Goal: Transaction & Acquisition: Purchase product/service

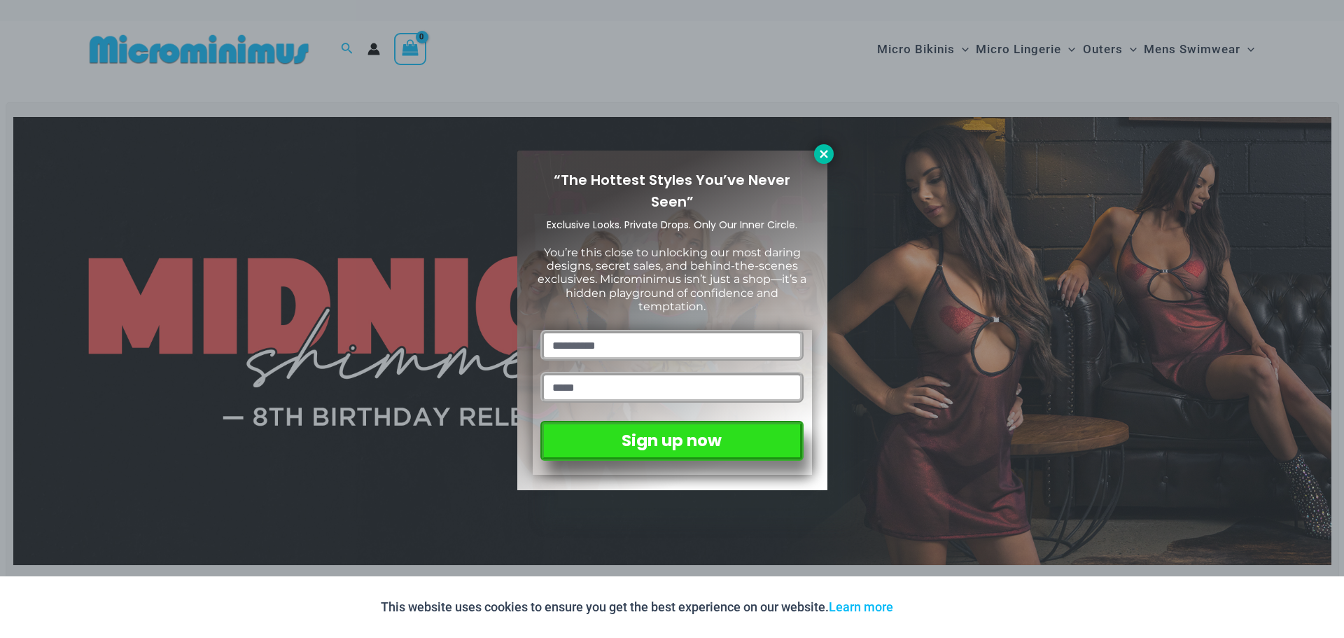
click at [819, 153] on icon at bounding box center [824, 154] width 13 height 13
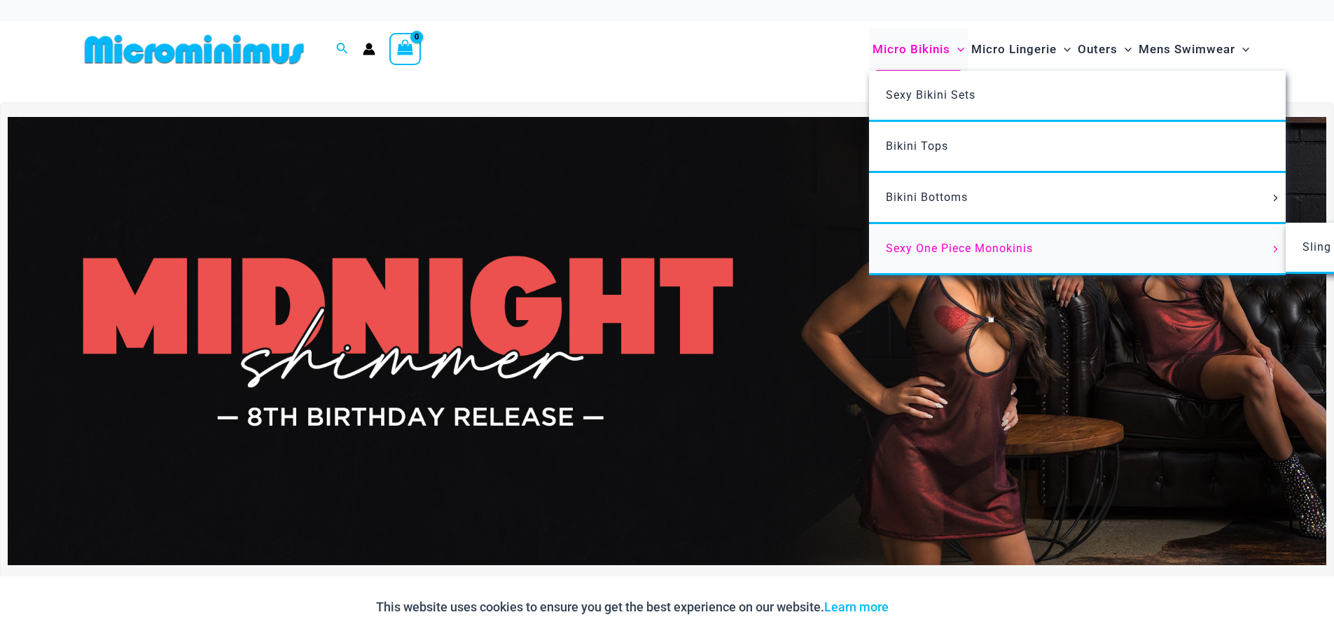
click at [947, 239] on link "Sexy One Piece Monokinis" at bounding box center [1077, 249] width 417 height 51
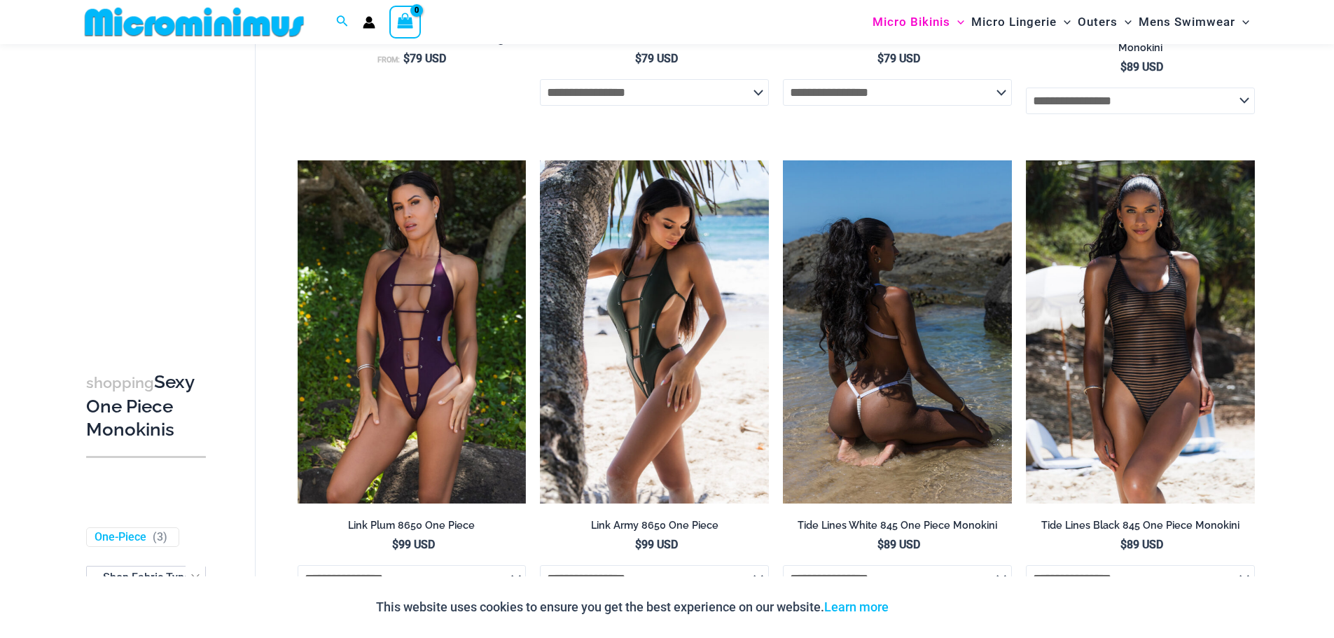
scroll to position [1459, 0]
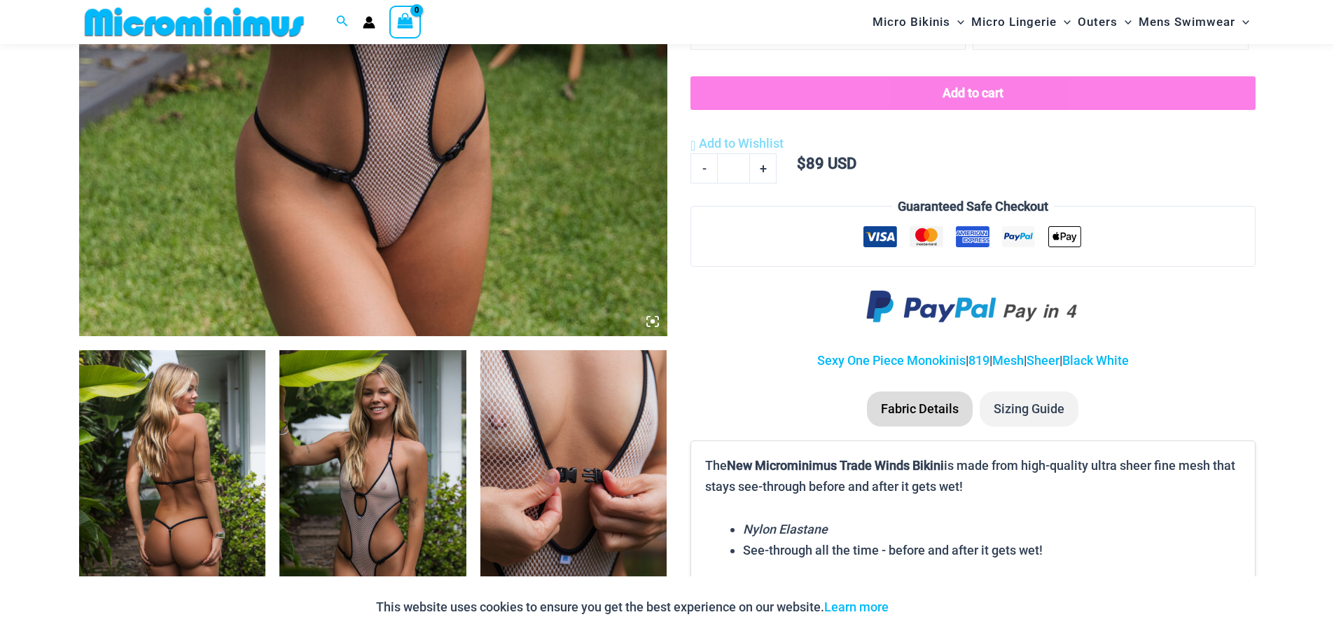
scroll to position [688, 0]
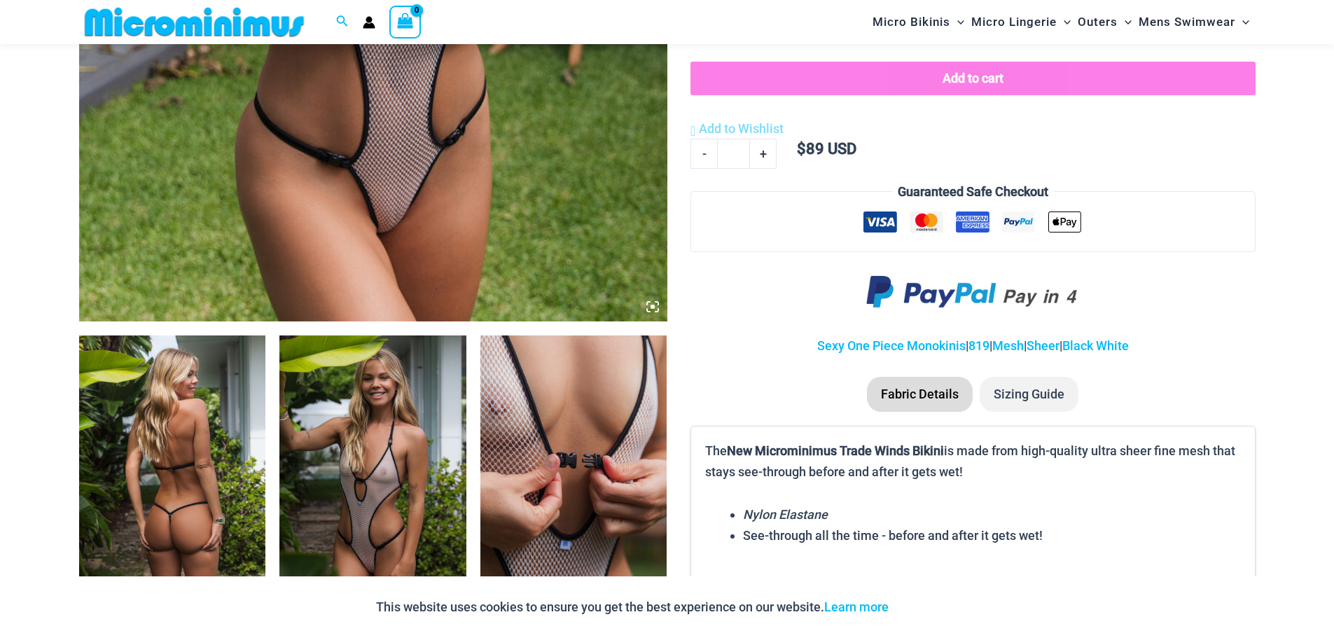
click at [562, 386] on img at bounding box center [573, 475] width 187 height 280
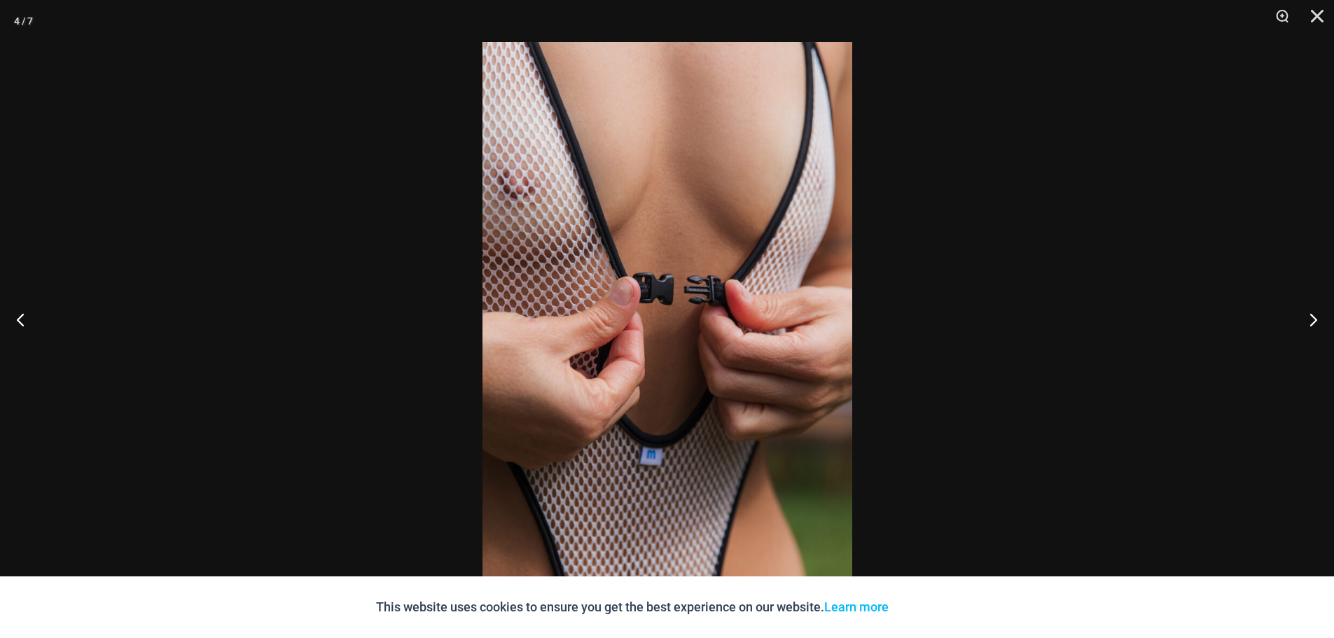
click at [547, 216] on img at bounding box center [667, 319] width 370 height 554
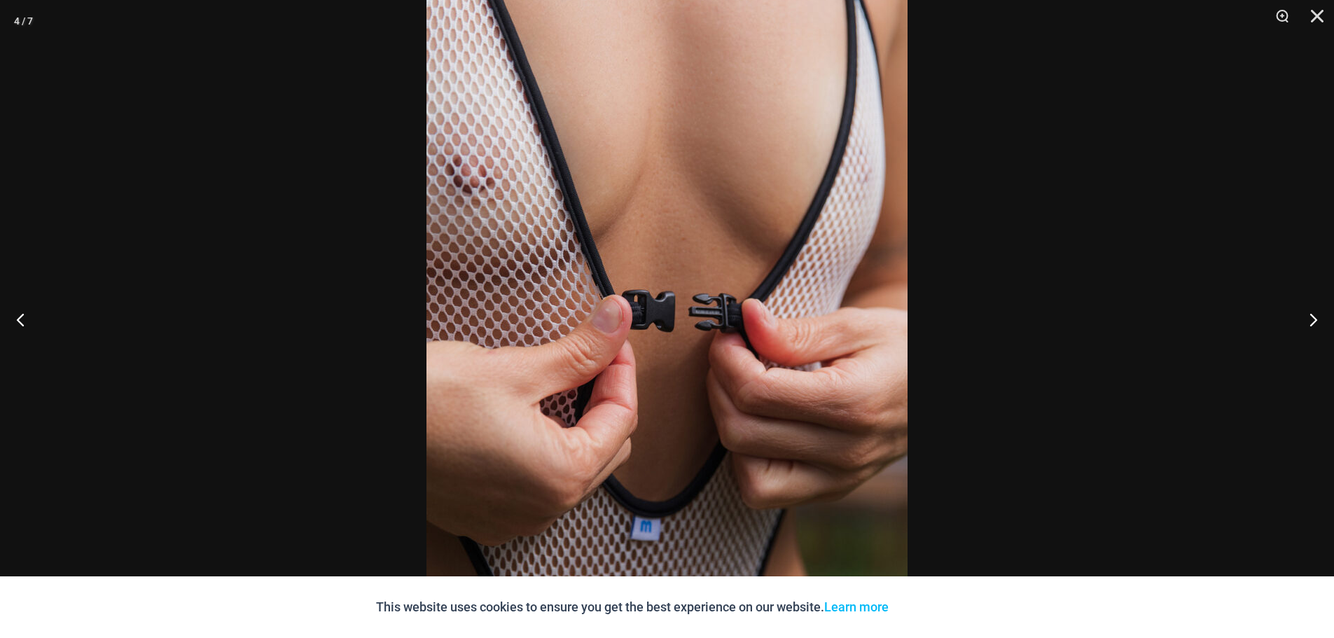
click at [669, 223] on img at bounding box center [666, 349] width 481 height 721
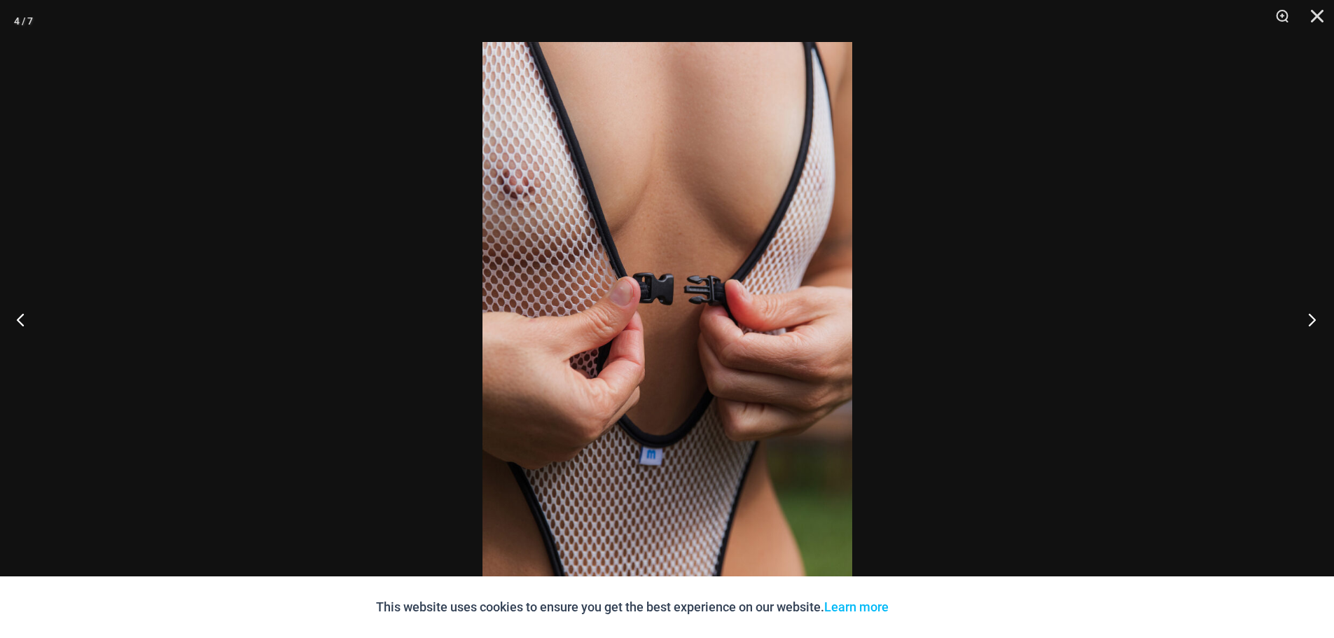
click at [1309, 311] on button "Next" at bounding box center [1307, 319] width 53 height 70
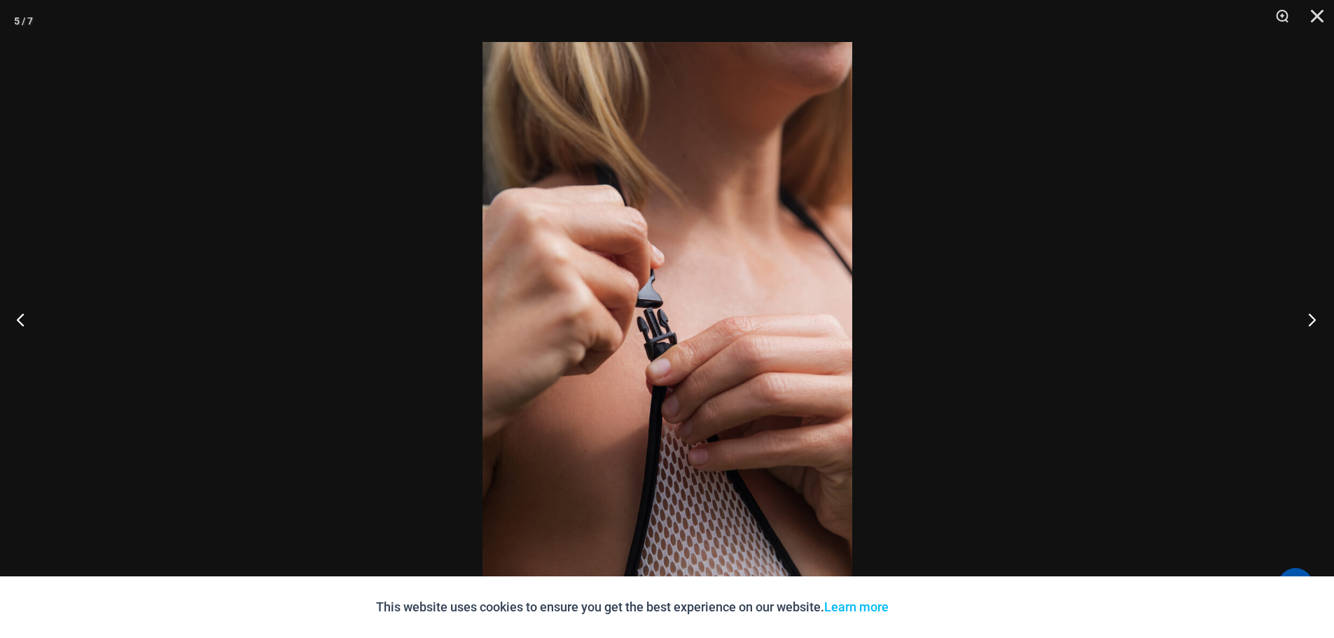
click at [1315, 320] on button "Next" at bounding box center [1307, 319] width 53 height 70
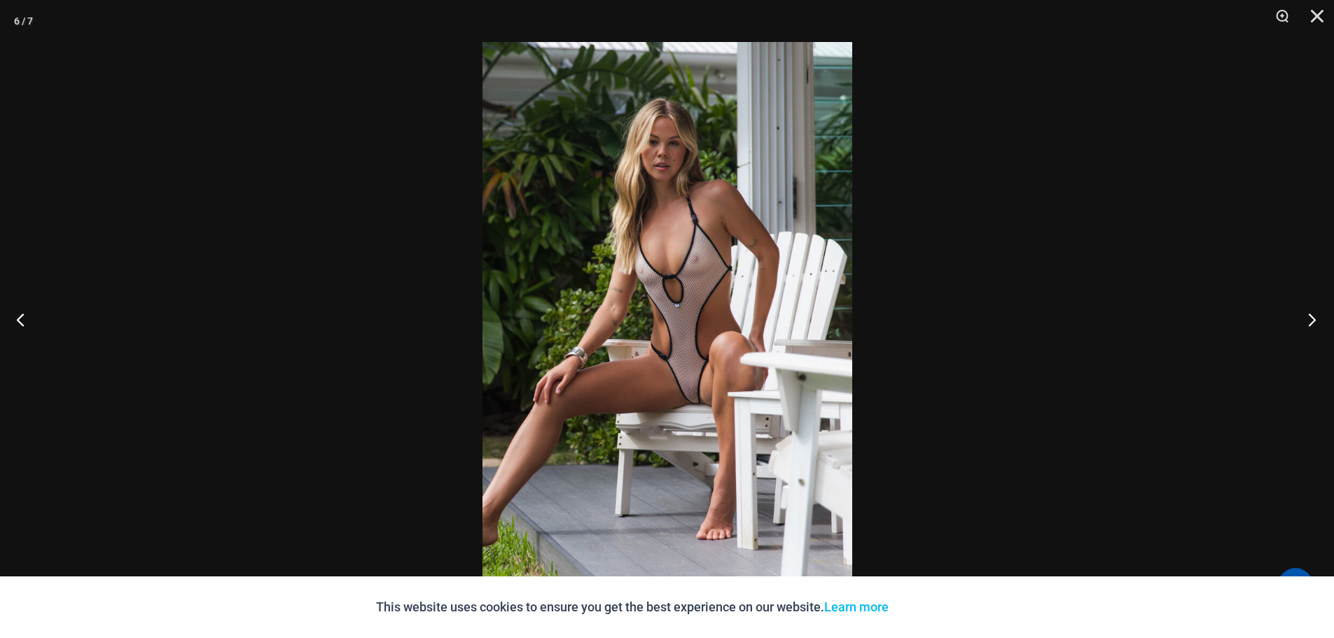
click at [1315, 320] on button "Next" at bounding box center [1307, 319] width 53 height 70
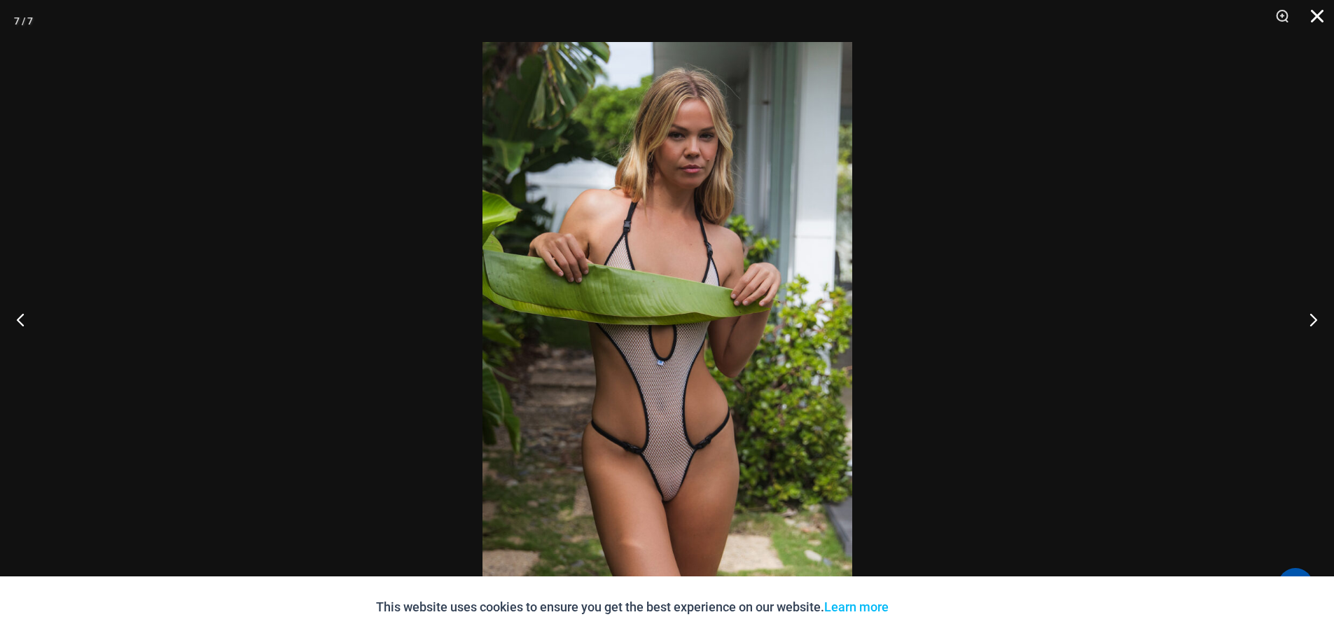
click at [1311, 27] on button "Close" at bounding box center [1312, 21] width 35 height 42
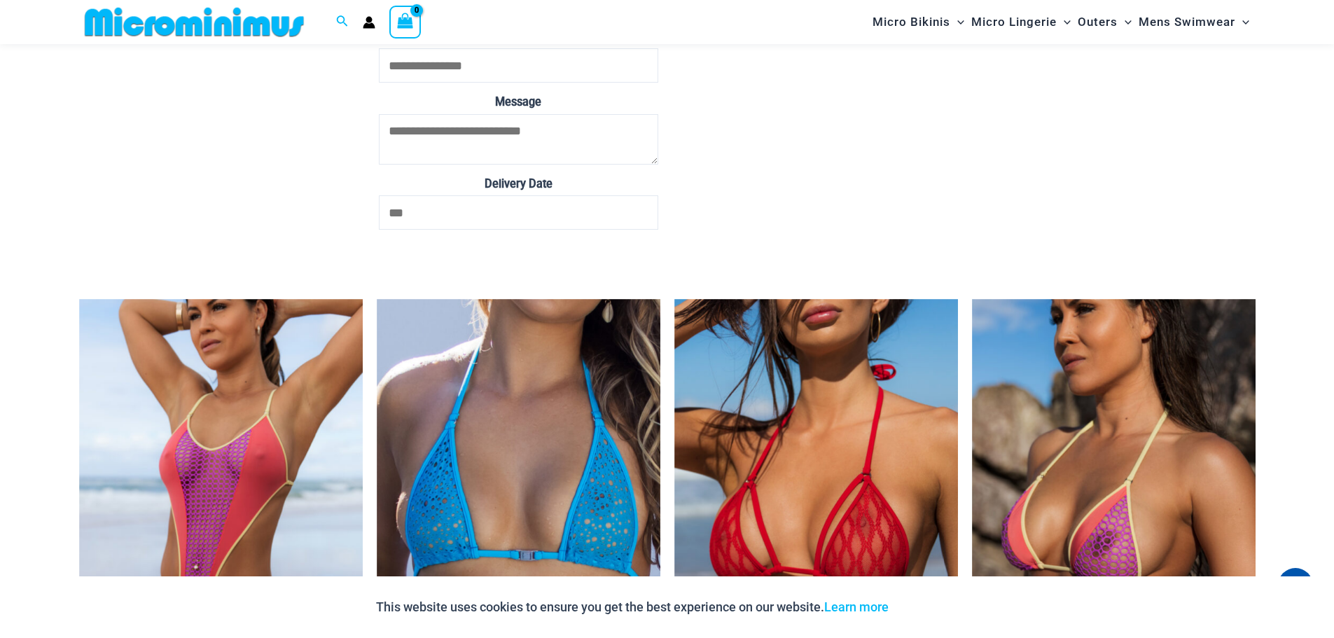
scroll to position [3279, 0]
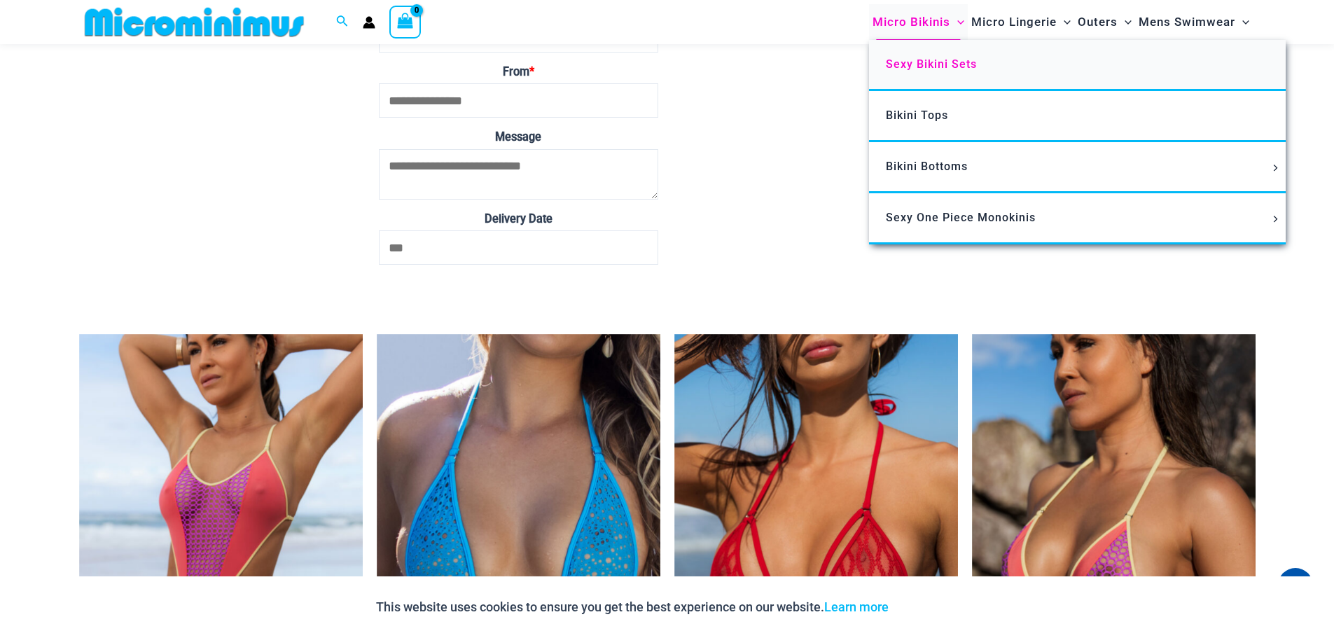
click at [922, 77] on link "Sexy Bikini Sets" at bounding box center [1077, 65] width 417 height 51
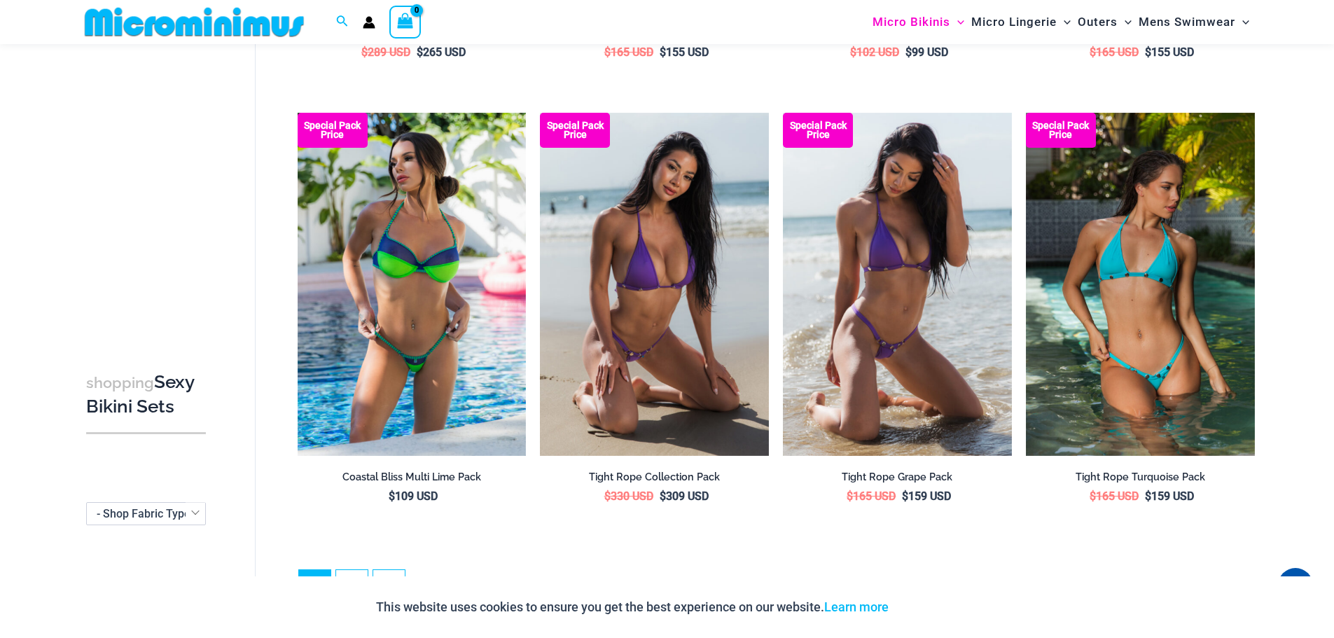
scroll to position [3419, 0]
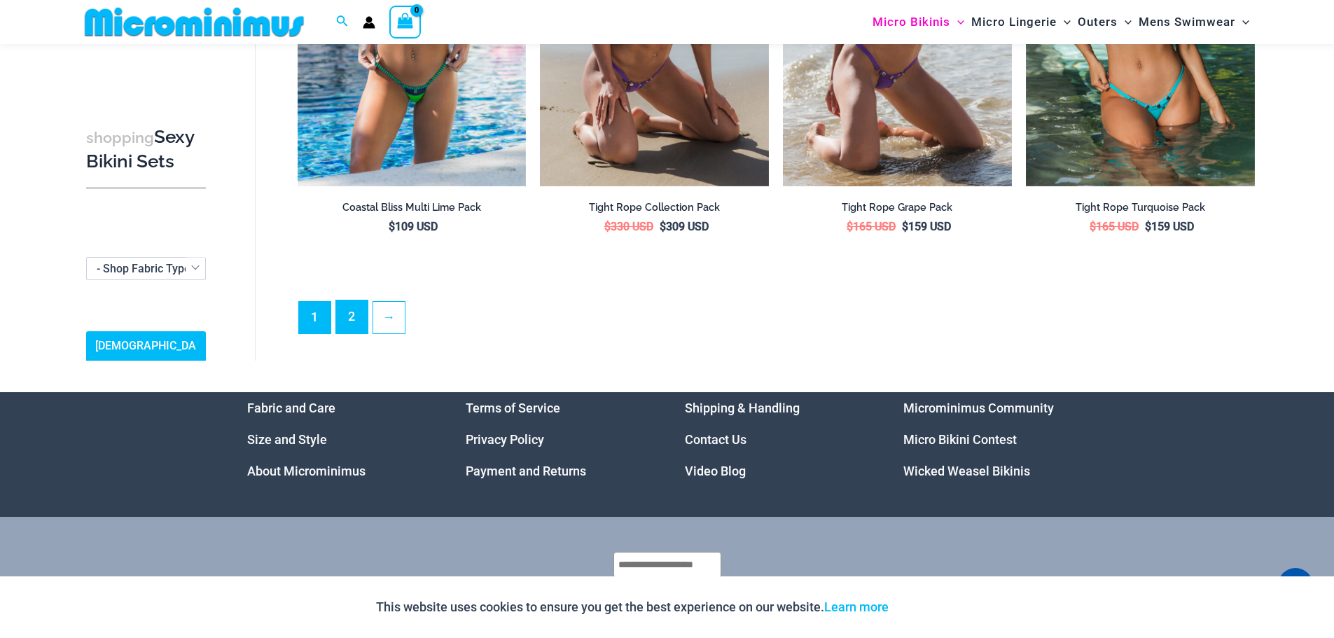
click at [342, 304] on link "2" at bounding box center [352, 316] width 32 height 33
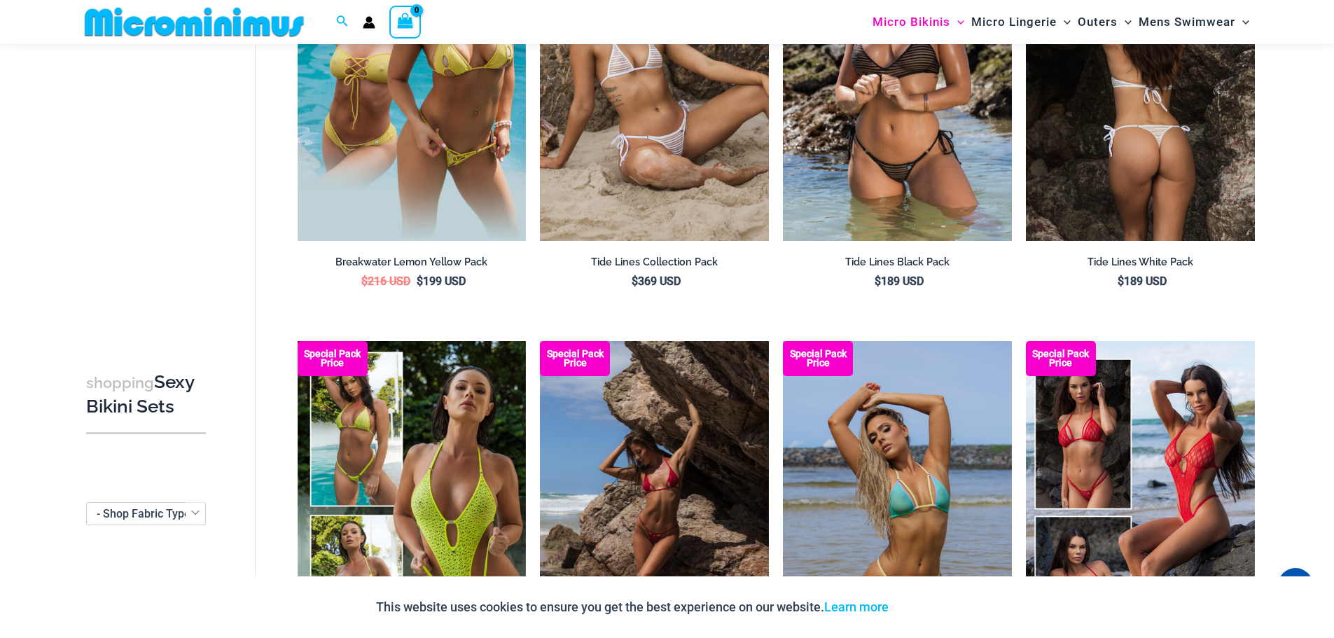
scroll to position [57, 0]
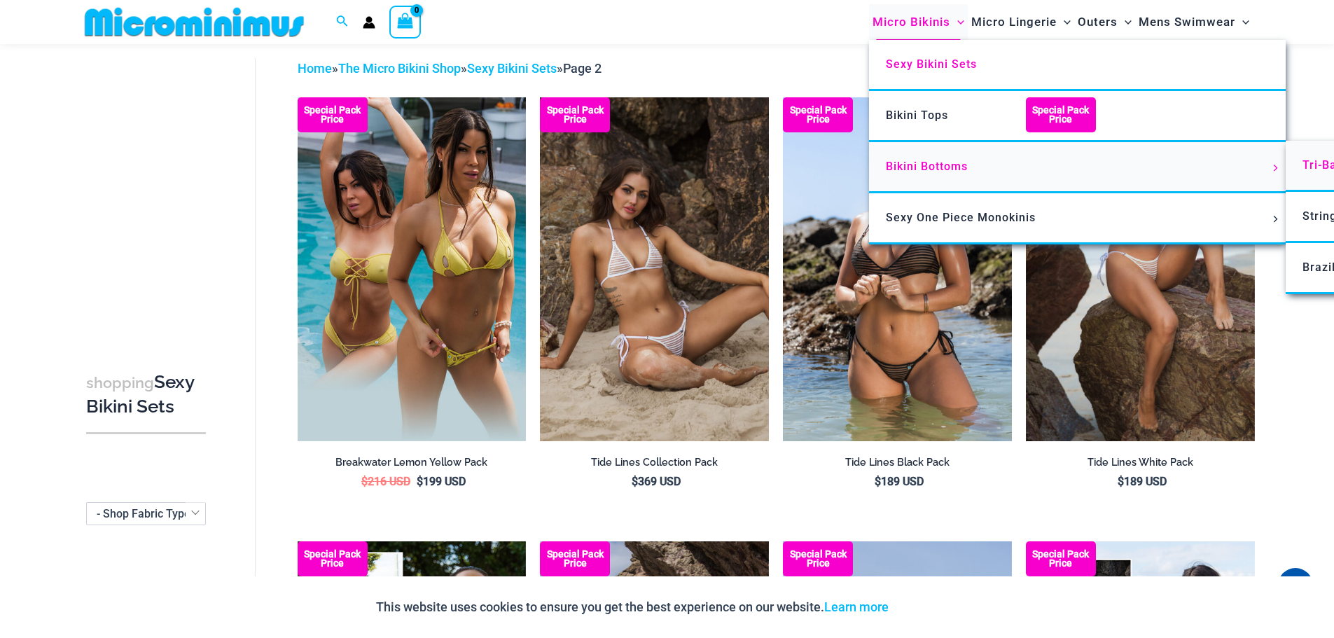
click at [1315, 167] on span "Tri-Back Thongs" at bounding box center [1348, 164] width 92 height 13
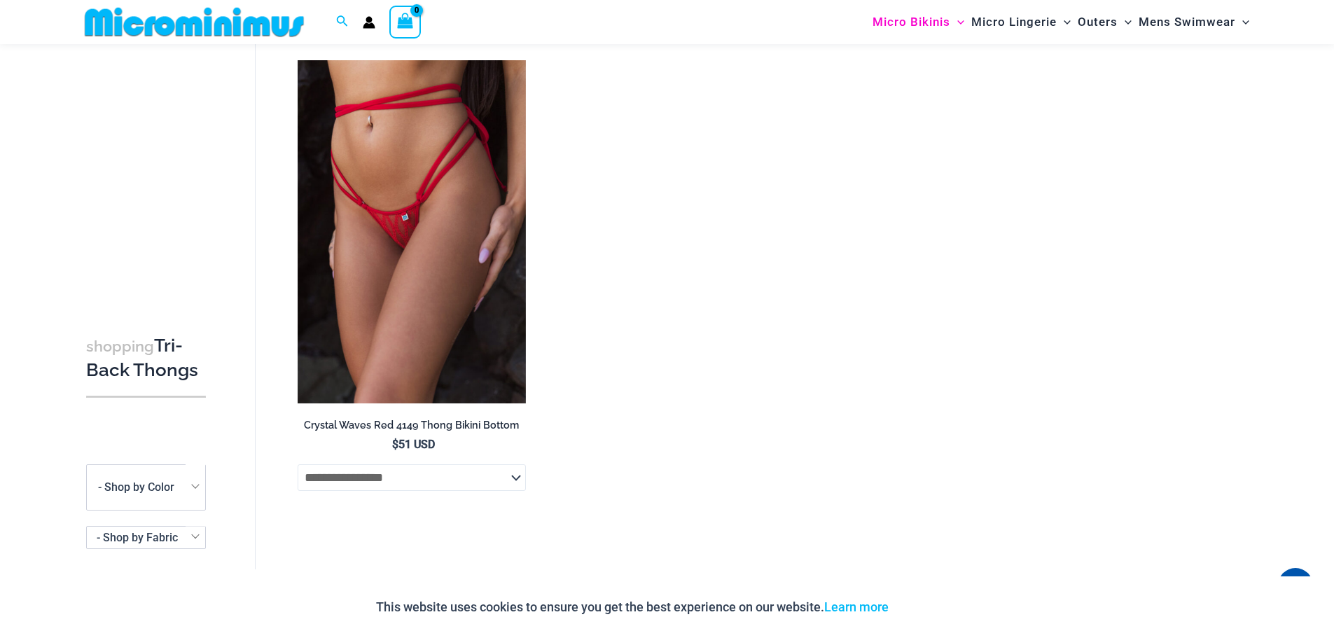
scroll to position [3008, 0]
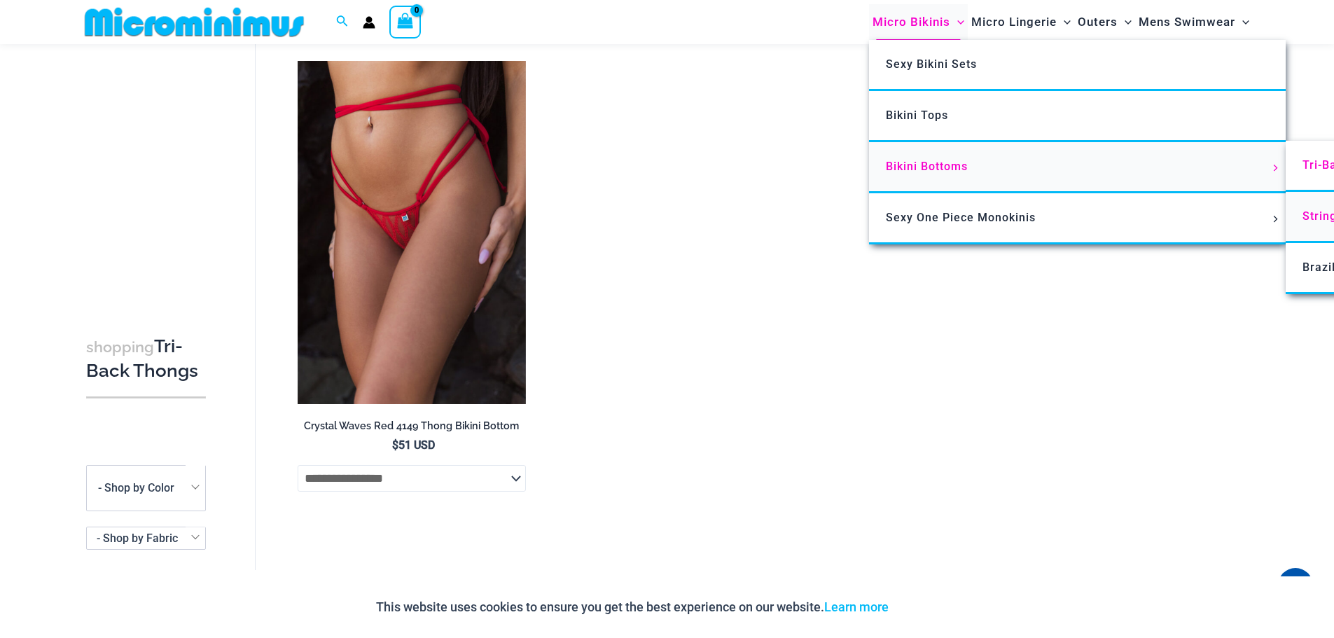
click at [1316, 211] on span "String Back Thongs" at bounding box center [1357, 215] width 111 height 13
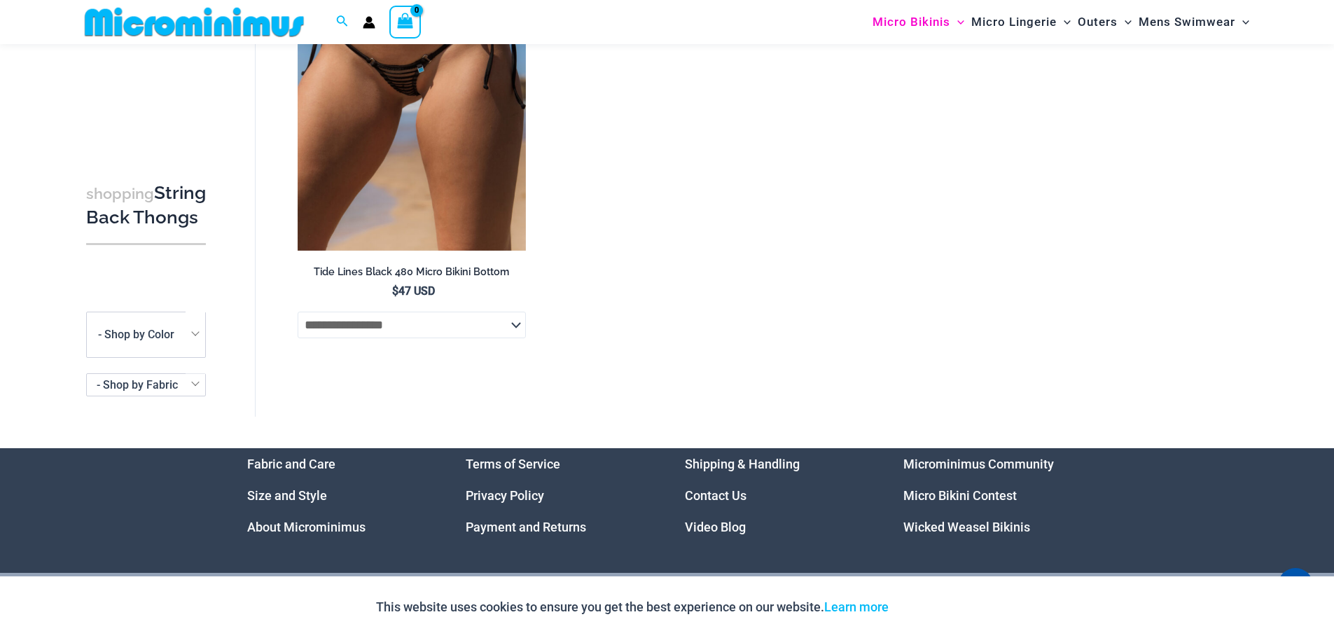
scroll to position [2812, 0]
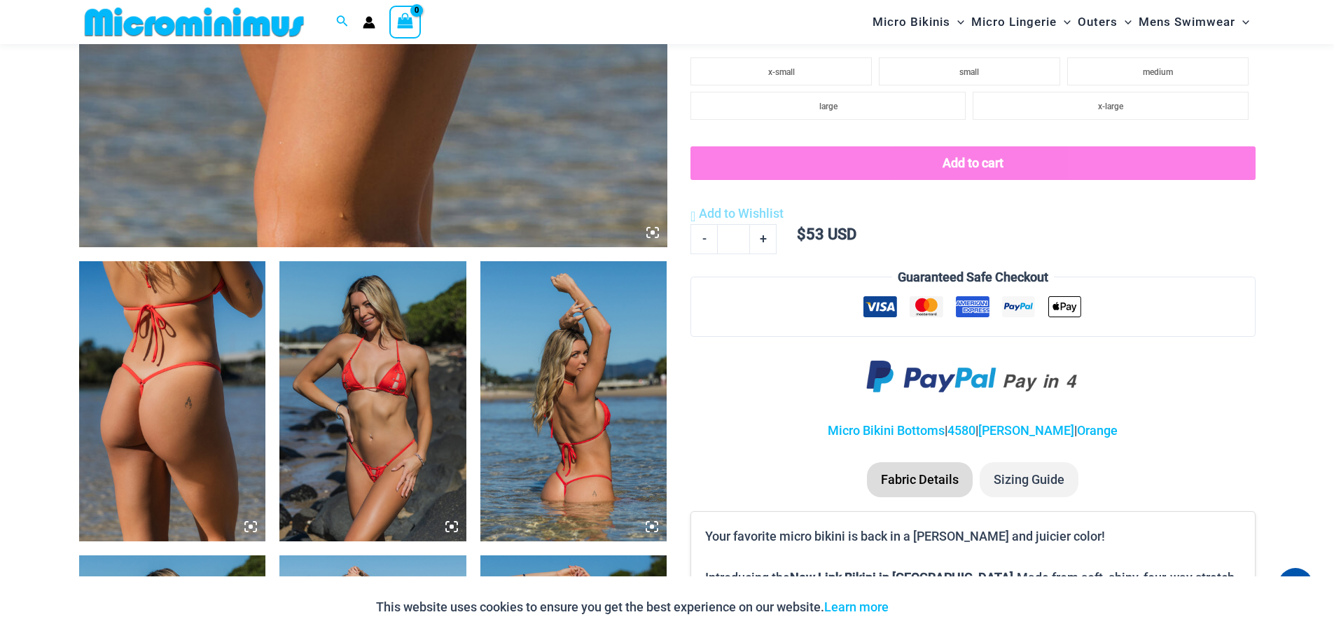
scroll to position [1039, 0]
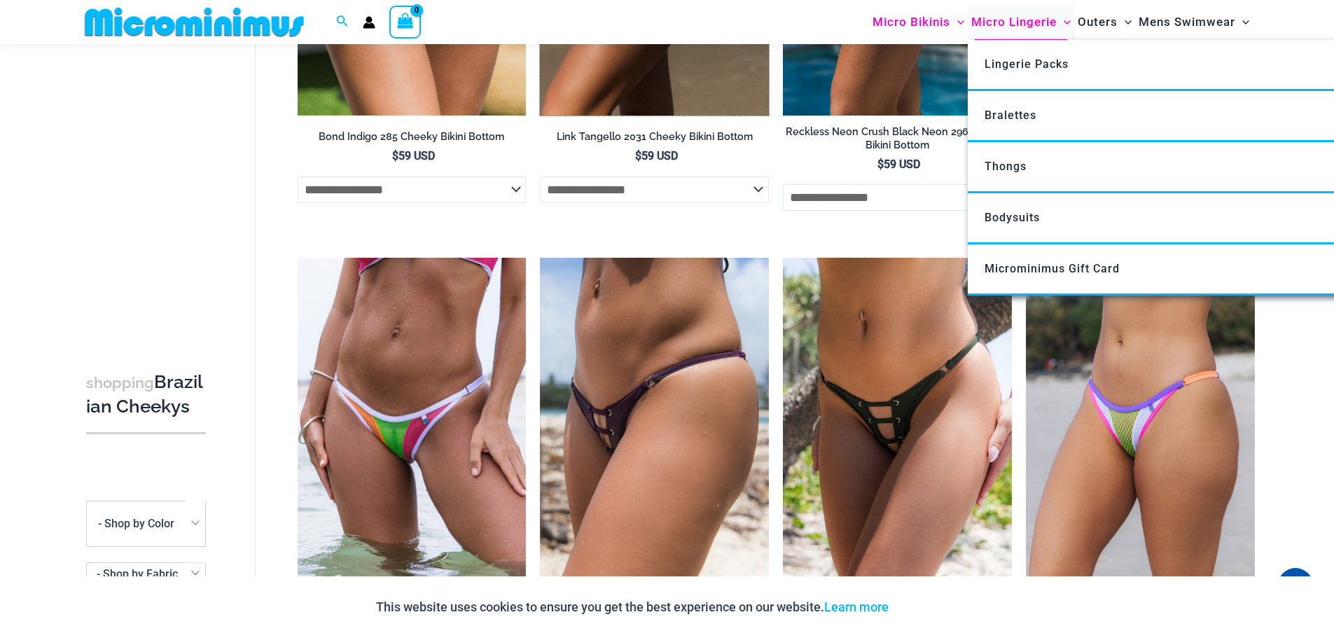
scroll to position [246, 0]
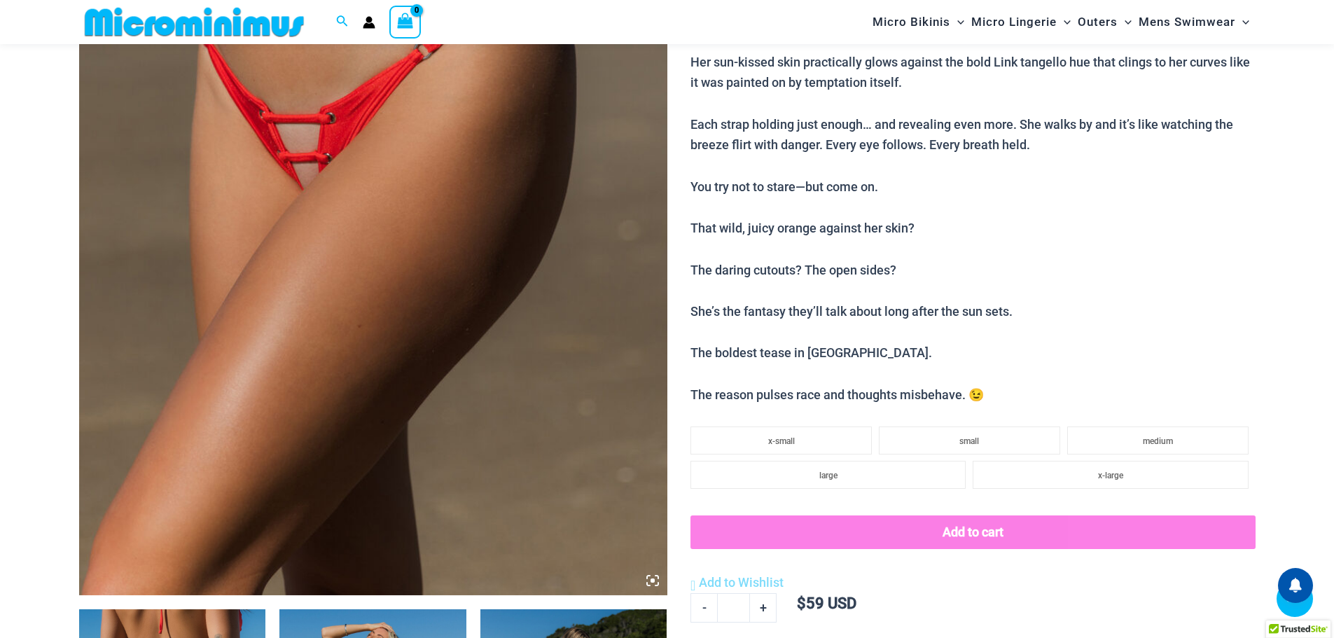
scroll to position [554, 0]
